Goal: Information Seeking & Learning: Learn about a topic

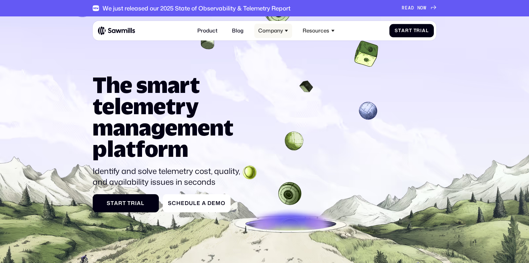
click at [277, 32] on div "Company" at bounding box center [270, 31] width 25 height 6
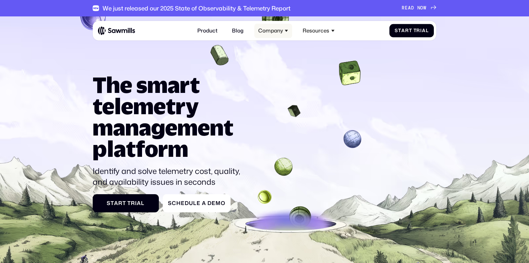
click at [277, 33] on div "Company" at bounding box center [270, 31] width 25 height 6
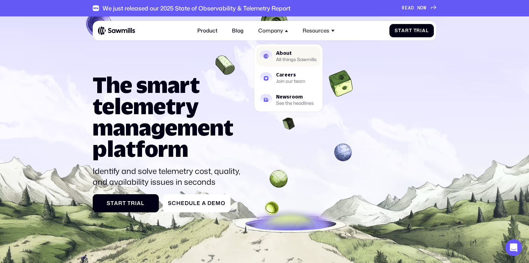
click at [275, 54] on link "About All things Sawmills" at bounding box center [288, 57] width 64 height 20
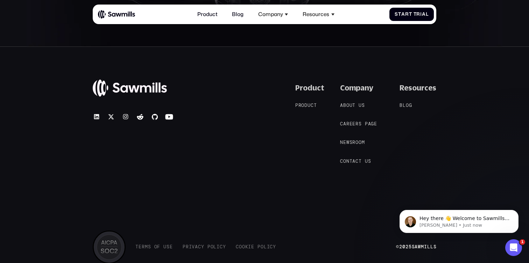
scroll to position [1282, 0]
